Goal: Task Accomplishment & Management: Manage account settings

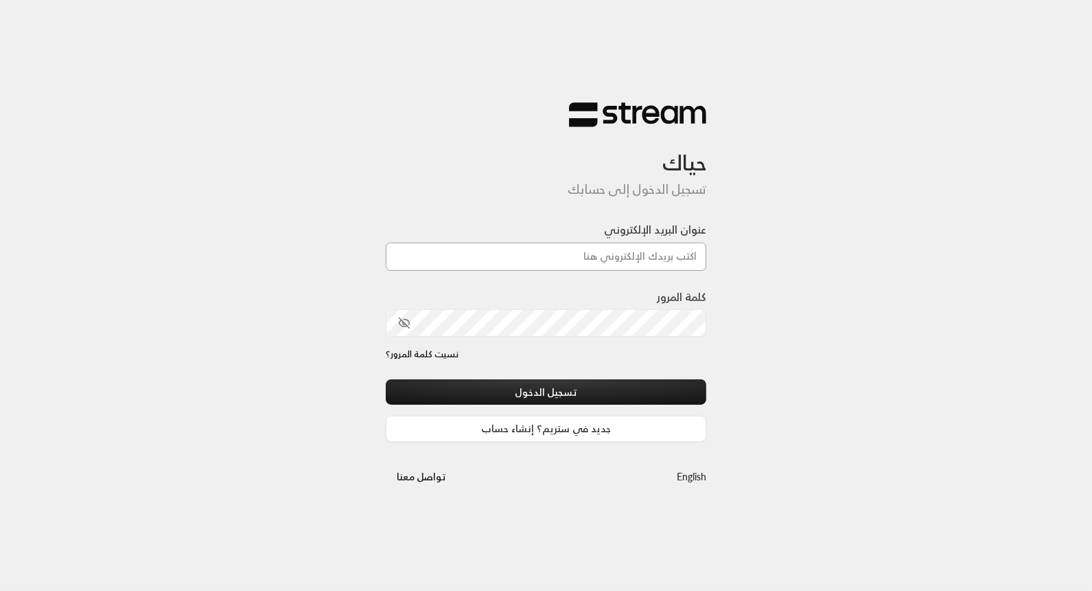
click at [593, 260] on input "عنوان البريد الإلكتروني" at bounding box center [546, 256] width 321 height 28
click at [571, 253] on input "عنوان البريد الإلكتروني" at bounding box center [546, 256] width 321 height 28
type input "t"
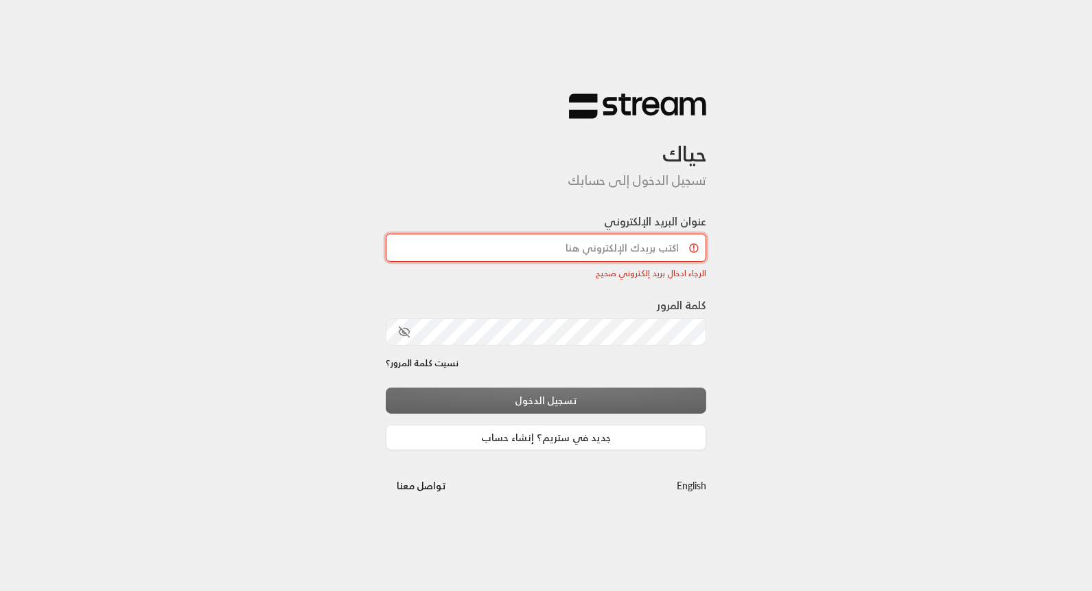
paste input "[EMAIL_ADDRESS][DOMAIN_NAME]"
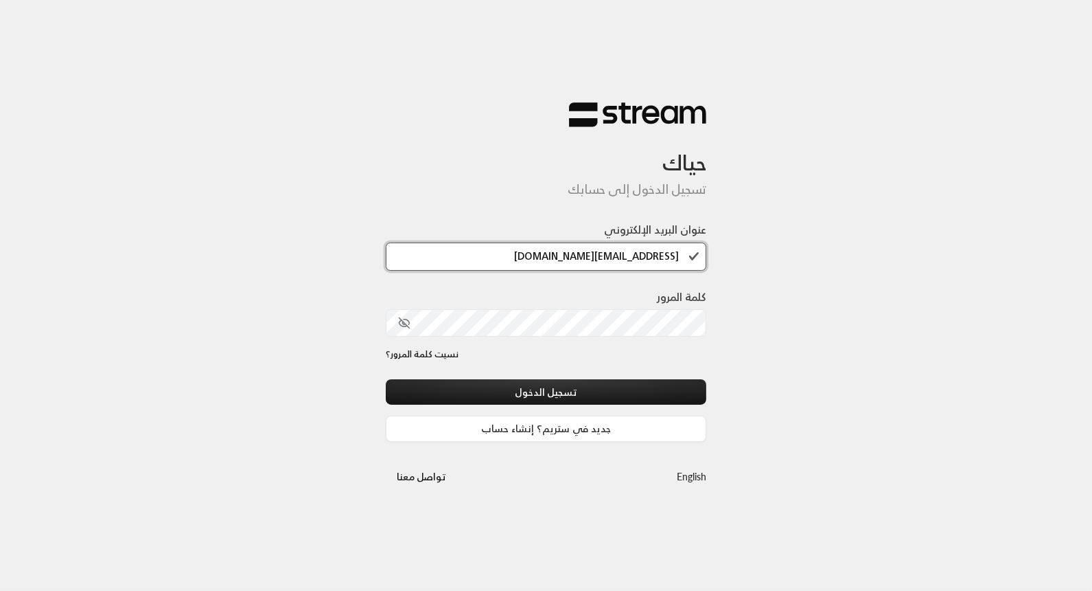
type input "[EMAIL_ADDRESS][DOMAIN_NAME]"
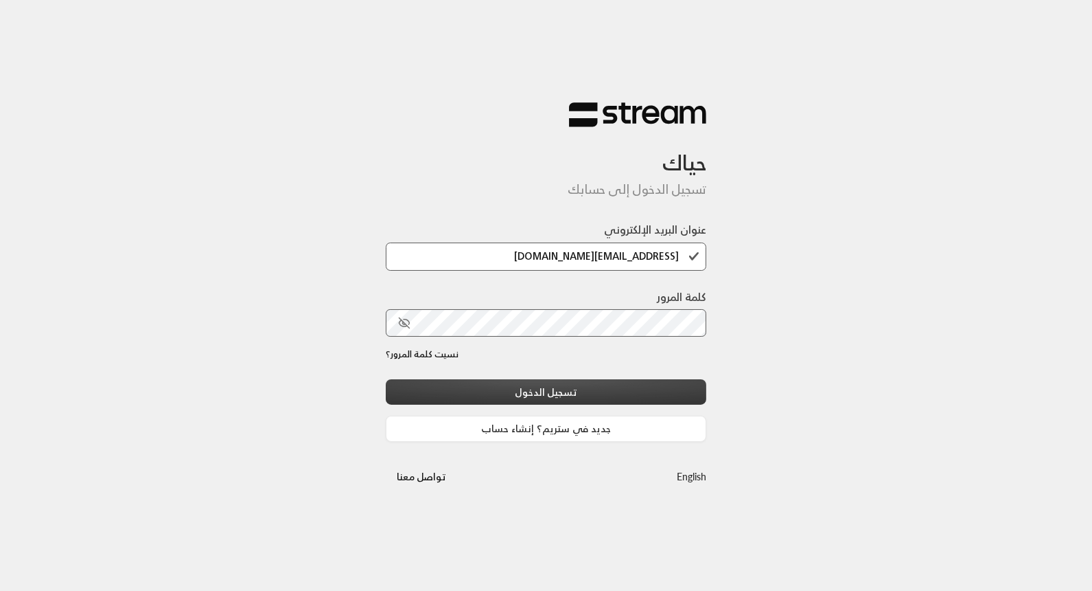
click at [683, 380] on button "تسجيل الدخول" at bounding box center [546, 391] width 321 height 25
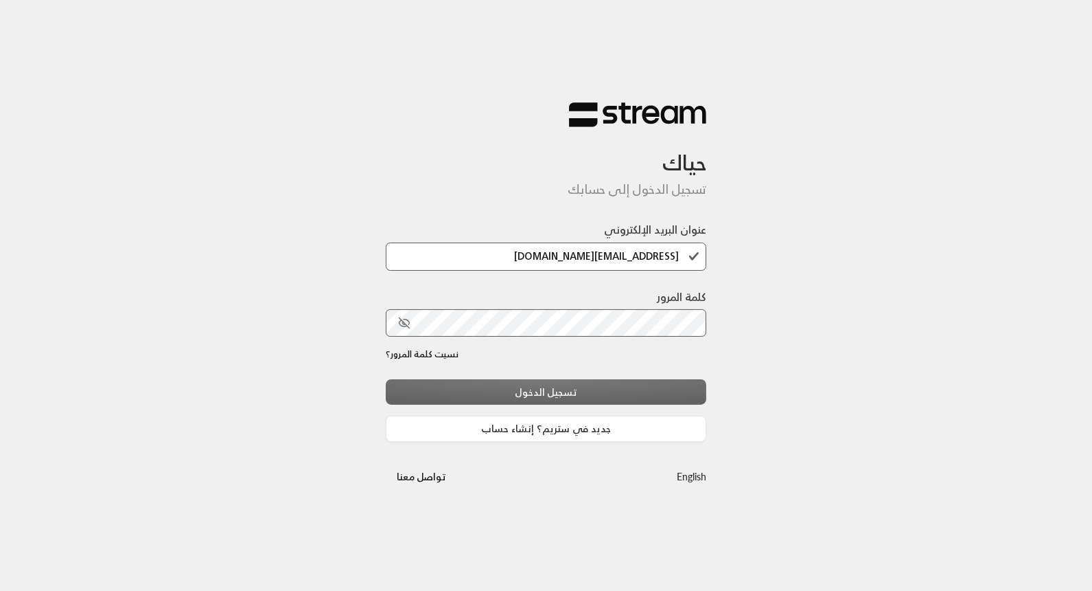
click at [623, 391] on div "تسجيل الدخول جديد في ستريم؟ إنشاء حساب" at bounding box center [546, 410] width 321 height 62
click at [562, 400] on div "تسجيل الدخول جديد في ستريم؟ إنشاء حساب" at bounding box center [546, 410] width 321 height 62
click at [409, 325] on icon "toggle password visibility" at bounding box center [404, 323] width 12 height 12
click at [533, 393] on div "تسجيل الدخول جديد في ستريم؟ إنشاء حساب" at bounding box center [546, 410] width 321 height 62
click at [544, 395] on div "تسجيل الدخول جديد في ستريم؟ إنشاء حساب" at bounding box center [546, 410] width 321 height 62
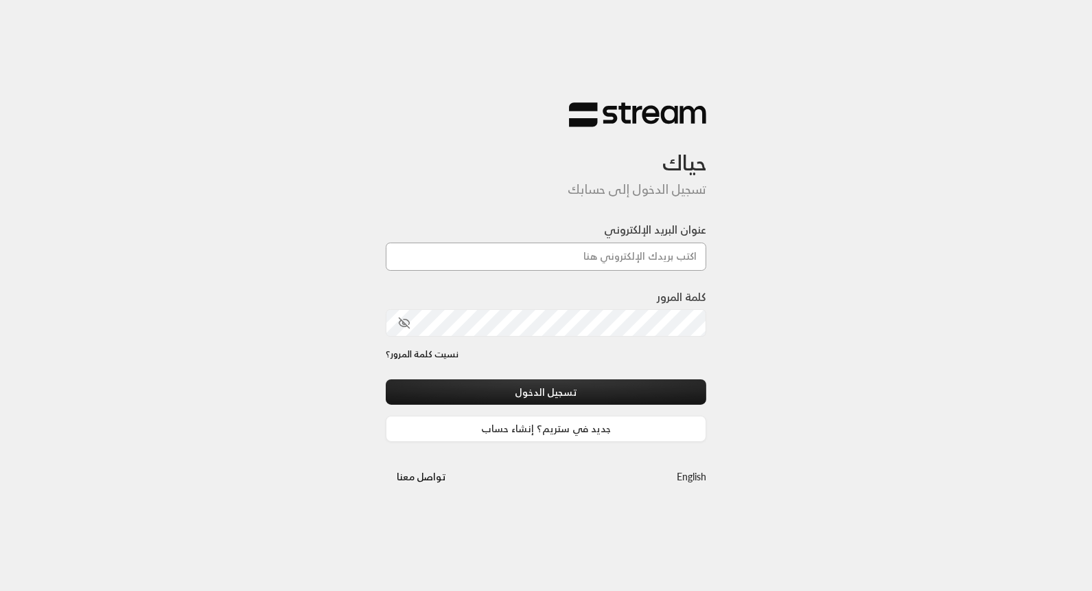
click at [580, 257] on input "عنوان البريد الإلكتروني" at bounding box center [546, 256] width 321 height 28
paste input "[EMAIL_ADDRESS][DOMAIN_NAME]"
type input "[EMAIL_ADDRESS][DOMAIN_NAME]"
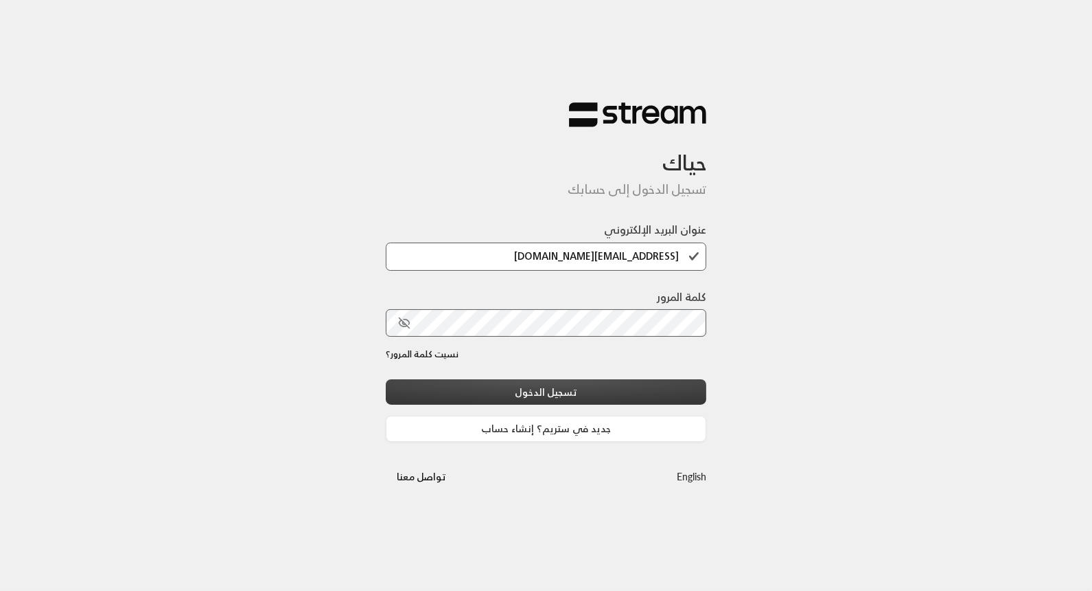
click at [687, 389] on button "تسجيل الدخول" at bounding box center [546, 391] width 321 height 25
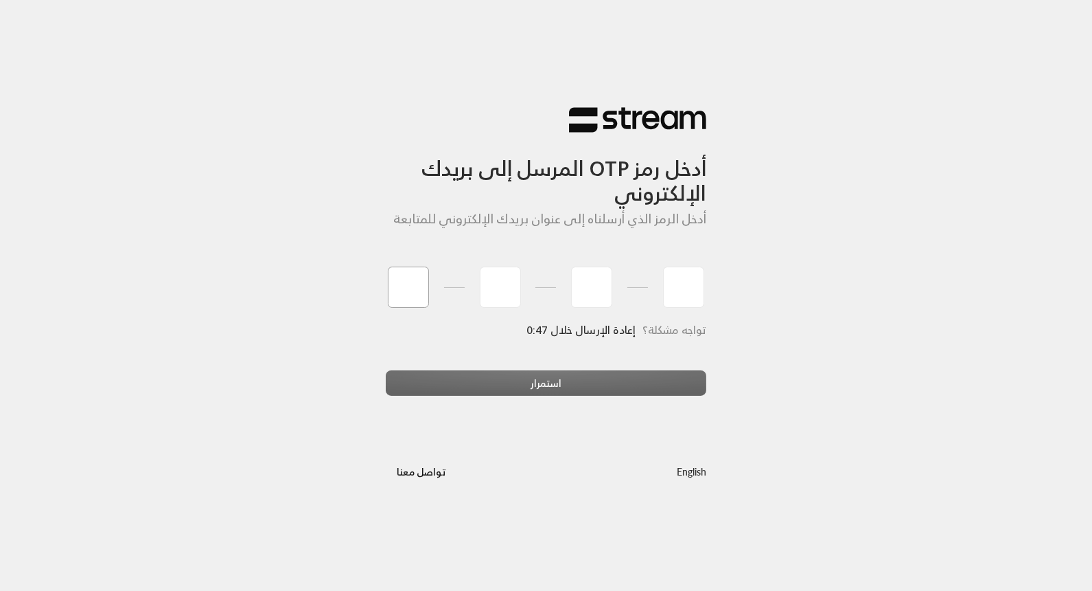
type input "8"
type input "4"
type input "0"
type input "4"
click at [637, 374] on div "استمرار" at bounding box center [546, 388] width 321 height 37
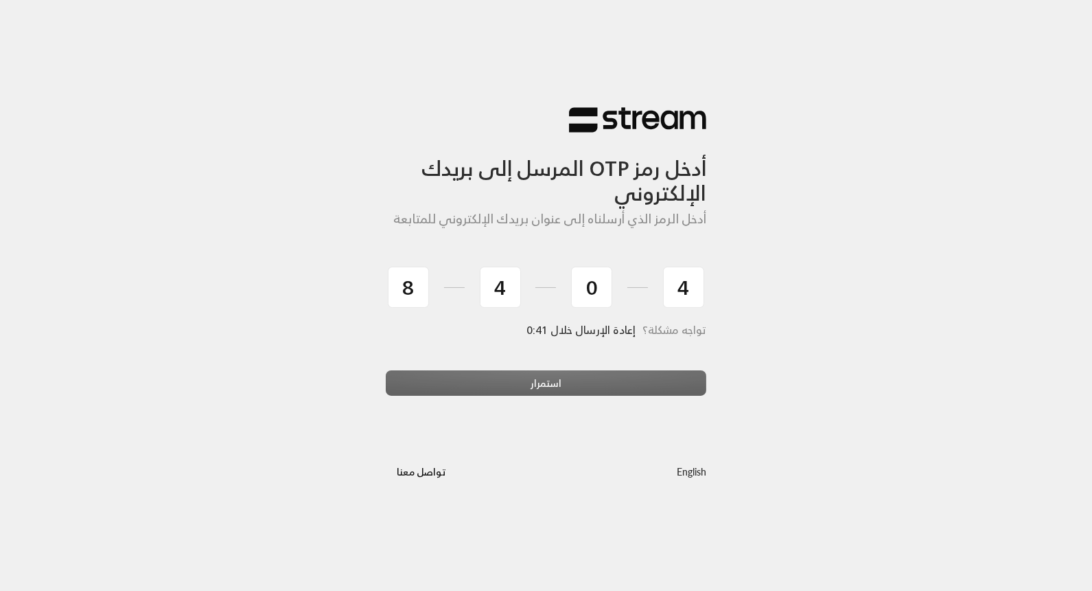
click at [639, 392] on div "استمرار" at bounding box center [546, 388] width 321 height 37
click at [582, 384] on div "استمرار" at bounding box center [546, 388] width 321 height 37
click at [548, 381] on div "استمرار" at bounding box center [546, 388] width 321 height 37
drag, startPoint x: 548, startPoint y: 381, endPoint x: 560, endPoint y: 441, distance: 61.0
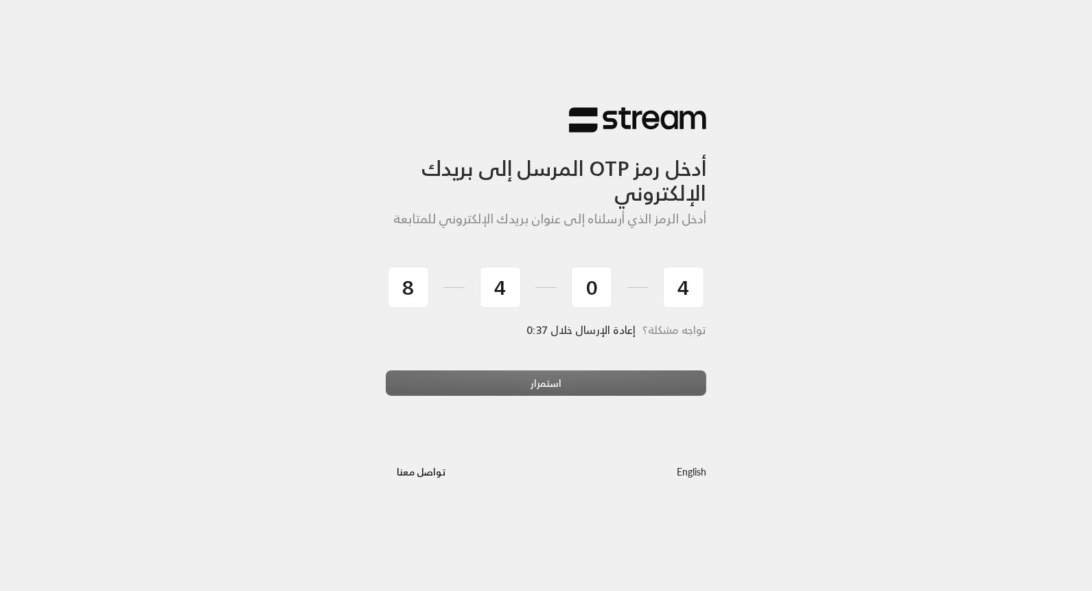
click at [560, 441] on div "English تواصل مع[PERSON_NAME]" at bounding box center [546, 460] width 321 height 48
click at [533, 387] on div "استمرار" at bounding box center [546, 388] width 321 height 37
click at [540, 454] on div "English تواصل مع[PERSON_NAME]" at bounding box center [546, 460] width 321 height 48
click at [534, 391] on div "استمرار" at bounding box center [546, 388] width 321 height 37
click at [696, 284] on input "4" at bounding box center [683, 286] width 41 height 41
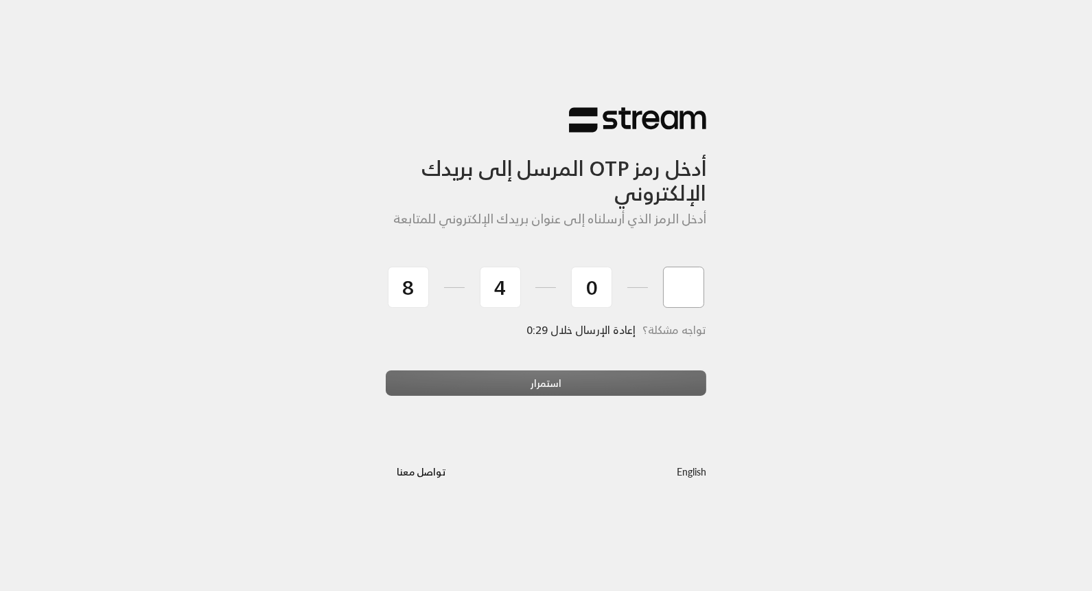
type input "4"
click at [557, 383] on div "استمرار" at bounding box center [546, 388] width 321 height 37
click at [564, 392] on div "استمرار" at bounding box center [546, 388] width 321 height 37
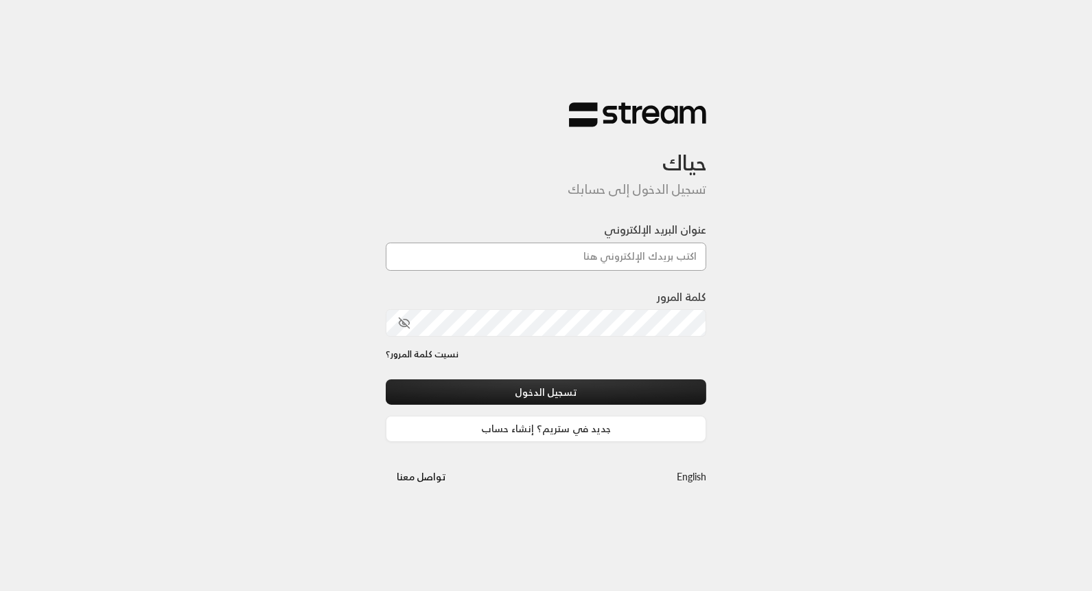
click at [531, 252] on input "عنوان البريد الإلكتروني" at bounding box center [546, 256] width 321 height 28
paste input "[EMAIL_ADDRESS][DOMAIN_NAME]"
type input "[EMAIL_ADDRESS][DOMAIN_NAME]"
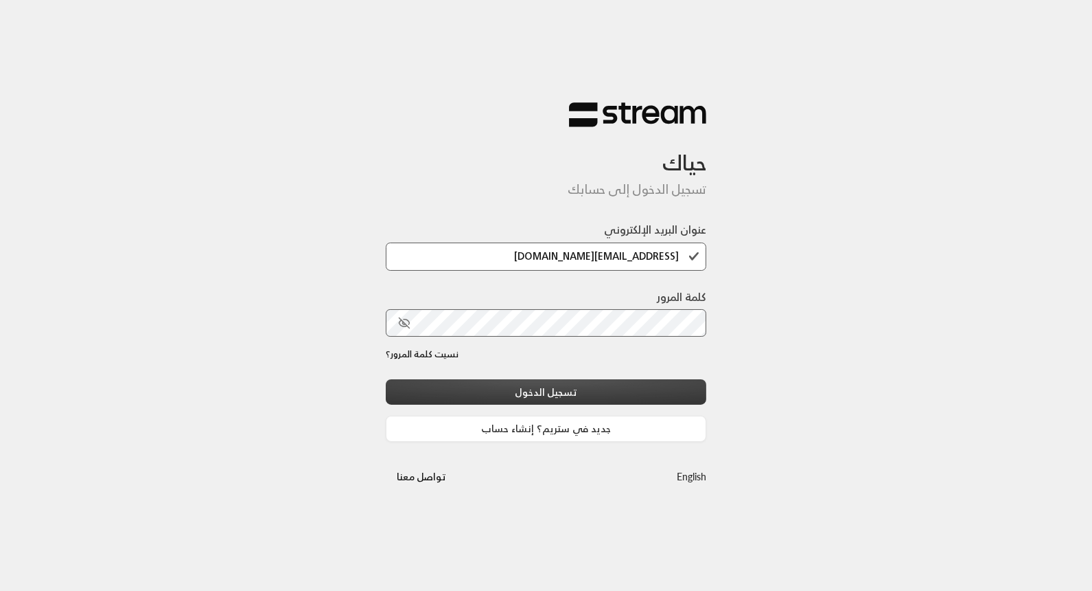
click at [685, 389] on button "تسجيل الدخول" at bounding box center [546, 391] width 321 height 25
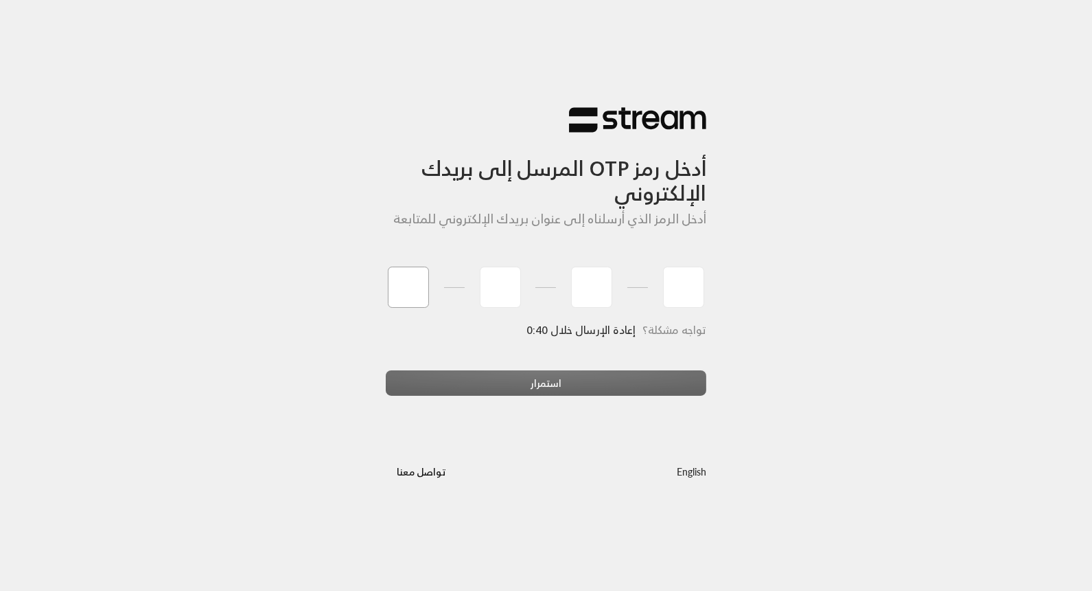
click at [403, 282] on input "tel" at bounding box center [408, 286] width 41 height 41
type input "7"
type input "9"
type input "6"
type input "3"
